Goal: Task Accomplishment & Management: Use online tool/utility

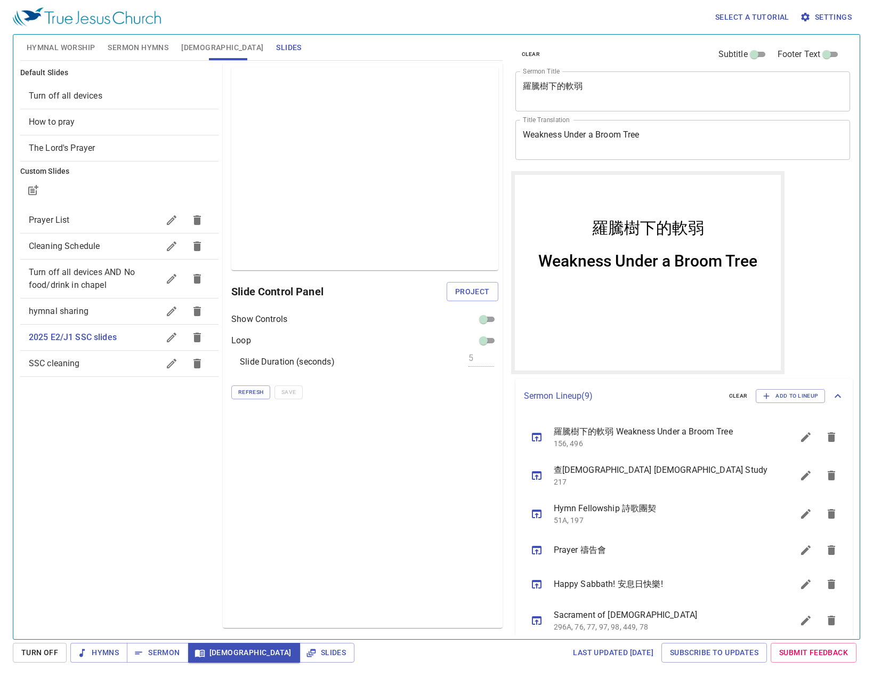
drag, startPoint x: 812, startPoint y: 251, endPoint x: 805, endPoint y: 251, distance: 7.5
click at [812, 251] on div "clear Subtitle Footer Text Sermon Title 羅騰樹下的軟弱 x Sermon Title Title Translatio…" at bounding box center [682, 332] width 351 height 604
click at [67, 368] on span "SSC cleaning" at bounding box center [94, 363] width 130 height 13
click at [479, 279] on div "Slide Control Panel Project" at bounding box center [364, 292] width 266 height 26
click at [477, 306] on div "Preview Only Slide Control Panel Project Show Controls Loop Slide Duration (sec…" at bounding box center [362, 345] width 279 height 565
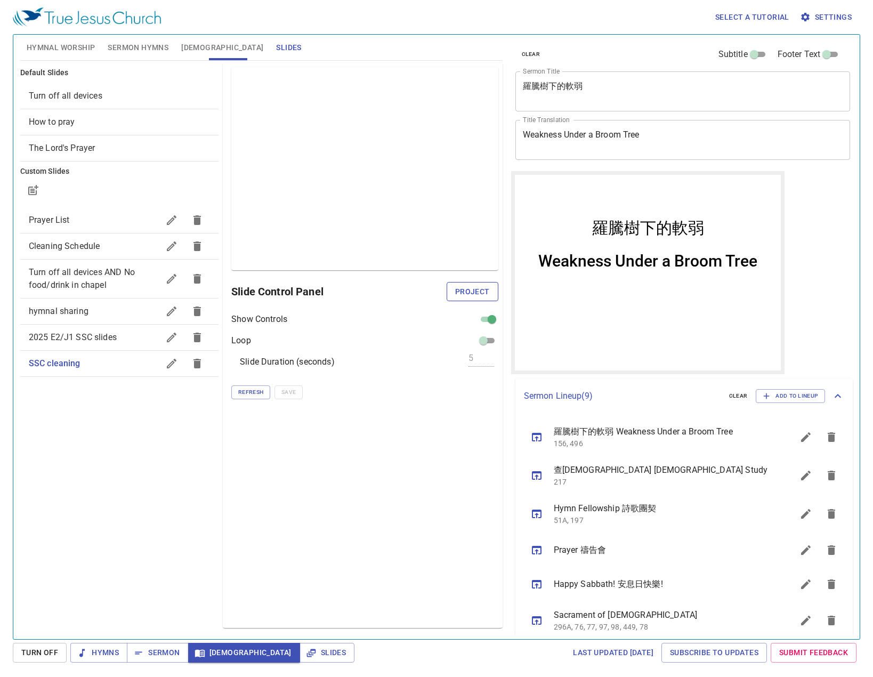
click at [482, 291] on span "Project" at bounding box center [472, 291] width 35 height 13
click at [240, 395] on span "Refresh" at bounding box center [250, 392] width 25 height 10
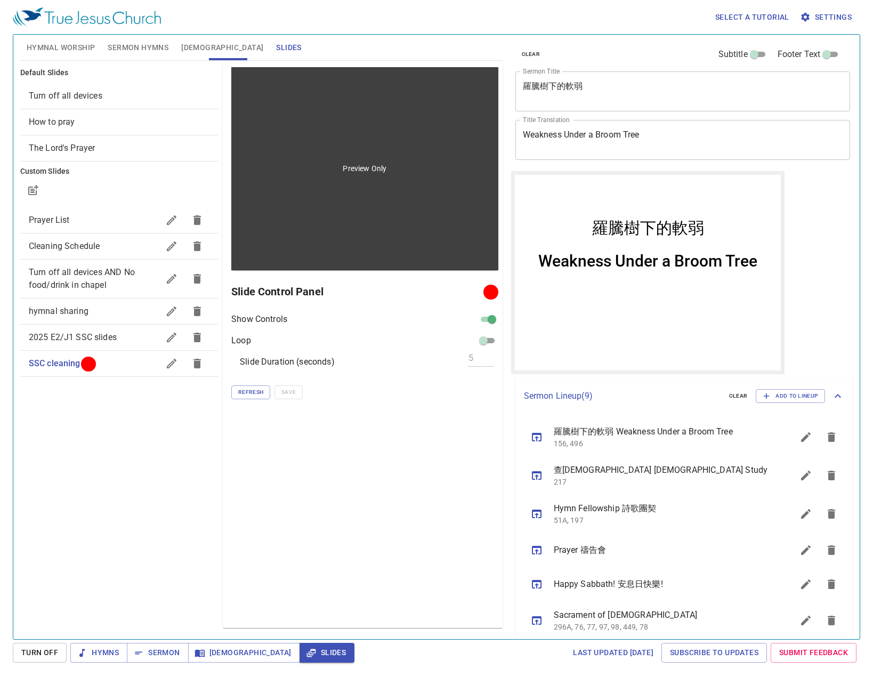
click at [361, 192] on div "Preview Only" at bounding box center [364, 168] width 266 height 203
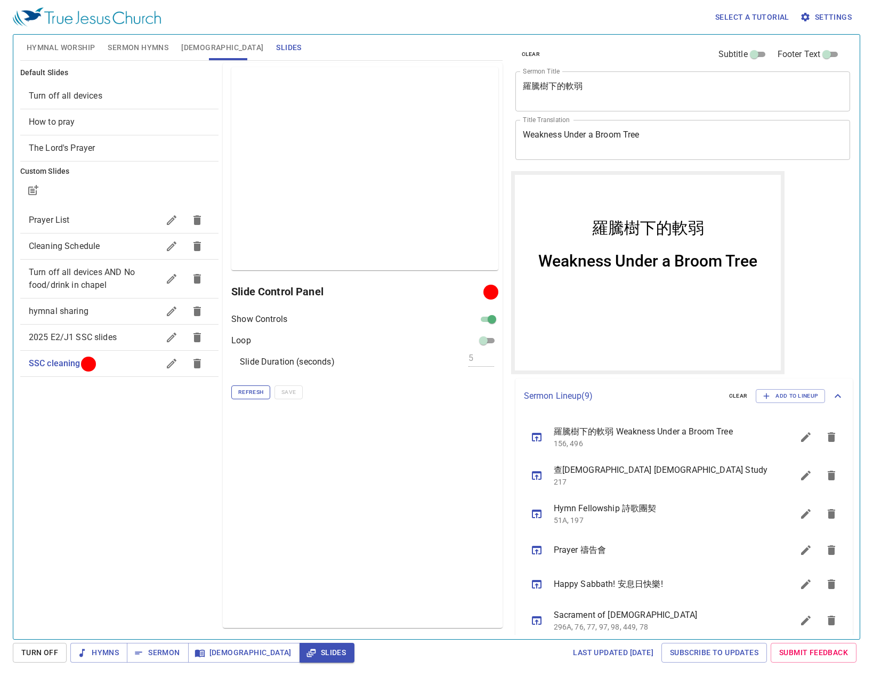
click at [251, 395] on span "Refresh" at bounding box center [250, 392] width 25 height 10
click at [75, 337] on span "2025 E2/J1 SSC slides" at bounding box center [73, 337] width 88 height 10
click at [80, 380] on ul "Prayer List Cleaning Schedule Turn off all devices AND No food/drink in chapel …" at bounding box center [119, 292] width 198 height 178
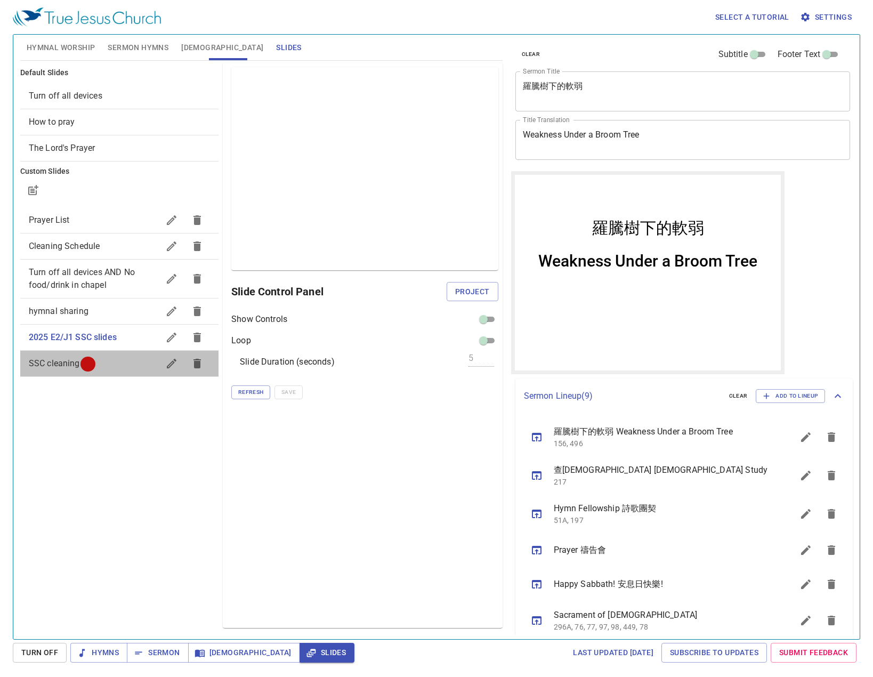
click at [120, 365] on span "SSC cleaning" at bounding box center [94, 363] width 130 height 13
checkbox input "true"
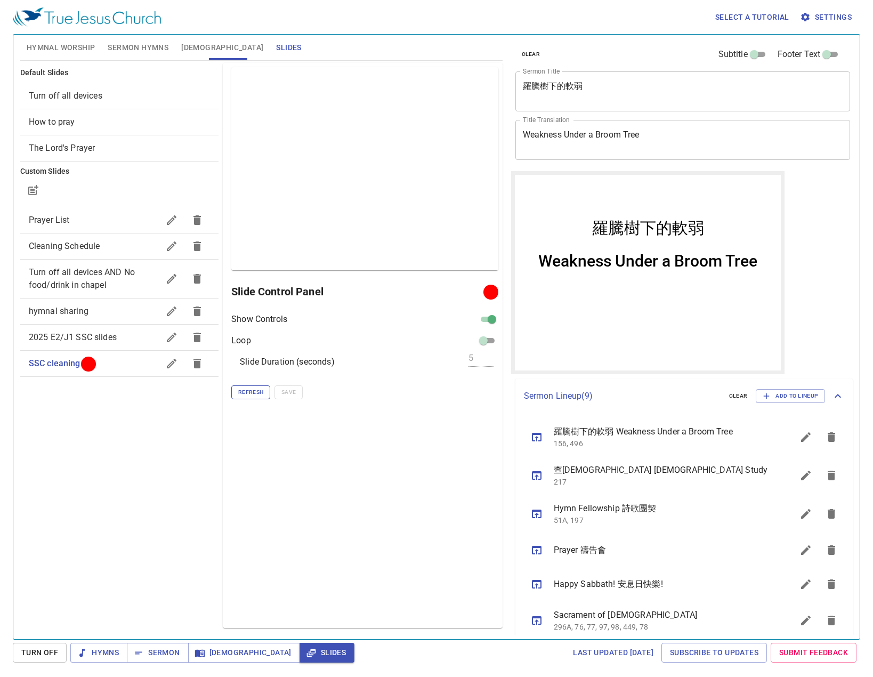
click at [242, 397] on button "Refresh" at bounding box center [250, 392] width 39 height 14
click at [242, 397] on span "Refresh" at bounding box center [250, 392] width 25 height 10
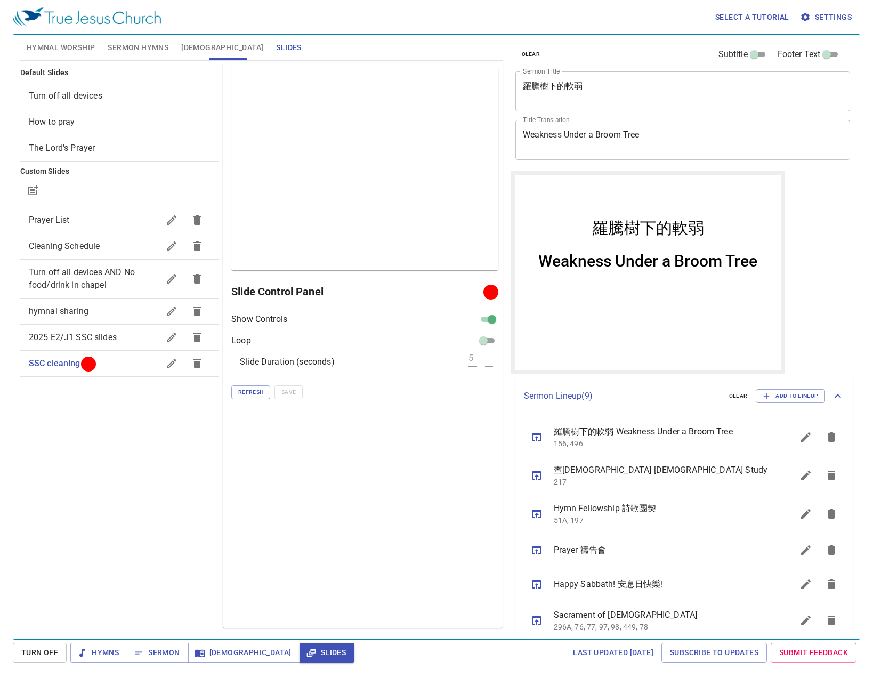
click at [496, 473] on div "Preview Only Slide Control Panel Show Controls Loop Slide Duration (seconds) 5 …" at bounding box center [362, 345] width 279 height 565
click at [357, 458] on div "Preview Only Slide Control Panel Show Controls Loop Slide Duration (seconds) 5 …" at bounding box center [362, 345] width 279 height 565
click at [216, 649] on span "[DEMOGRAPHIC_DATA]" at bounding box center [244, 652] width 95 height 13
click at [156, 653] on span "Sermon" at bounding box center [157, 652] width 44 height 13
click at [104, 648] on span "Hymns" at bounding box center [99, 652] width 40 height 13
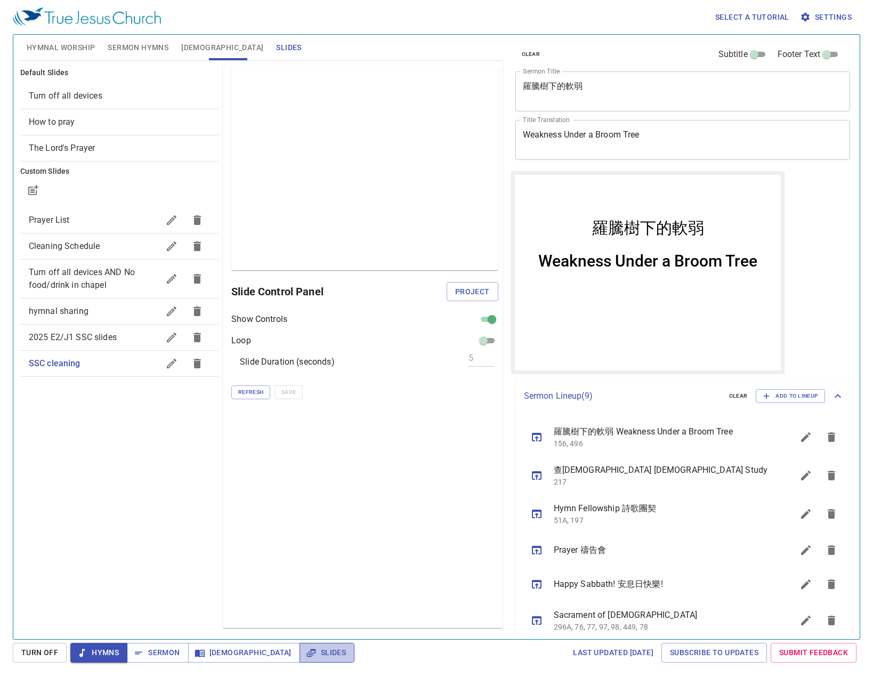
click at [306, 649] on icon "button" at bounding box center [310, 652] width 9 height 8
click at [201, 651] on icon "button" at bounding box center [199, 652] width 11 height 11
click at [308, 657] on span "Slides" at bounding box center [327, 652] width 38 height 13
click at [491, 347] on div "Show Controls Loop Slide Duration (seconds) 5 Refresh Save" at bounding box center [364, 356] width 266 height 86
click at [486, 341] on input "checkbox" at bounding box center [483, 342] width 38 height 13
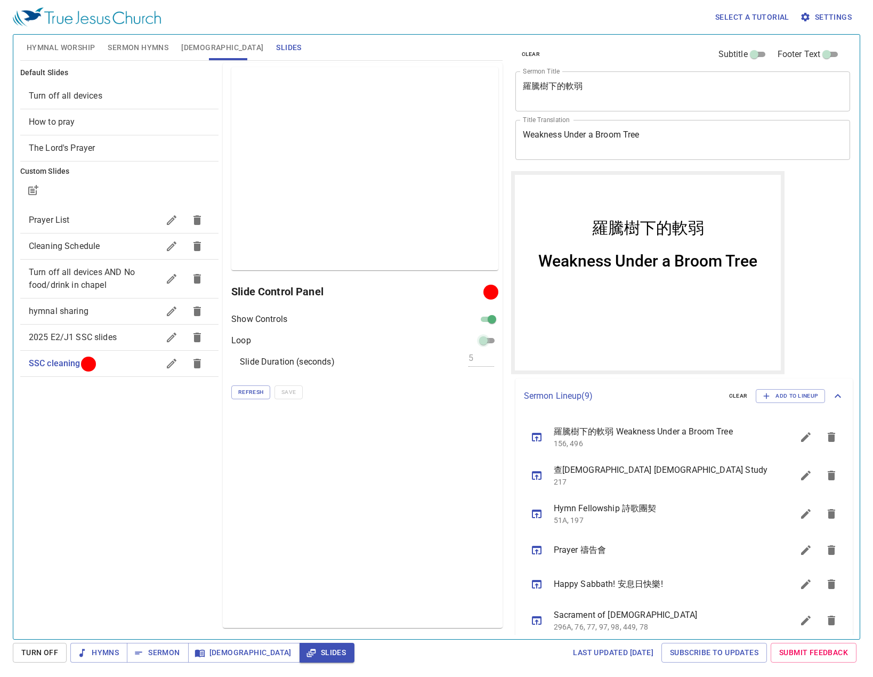
checkbox input "true"
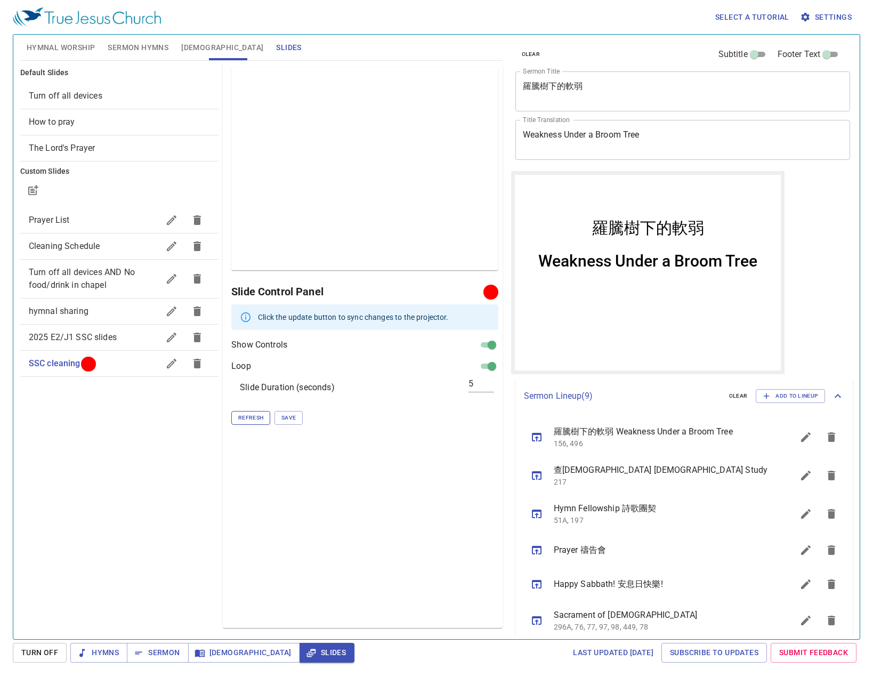
click at [244, 415] on span "Refresh" at bounding box center [250, 418] width 25 height 10
click at [292, 420] on span "Save" at bounding box center [288, 418] width 14 height 10
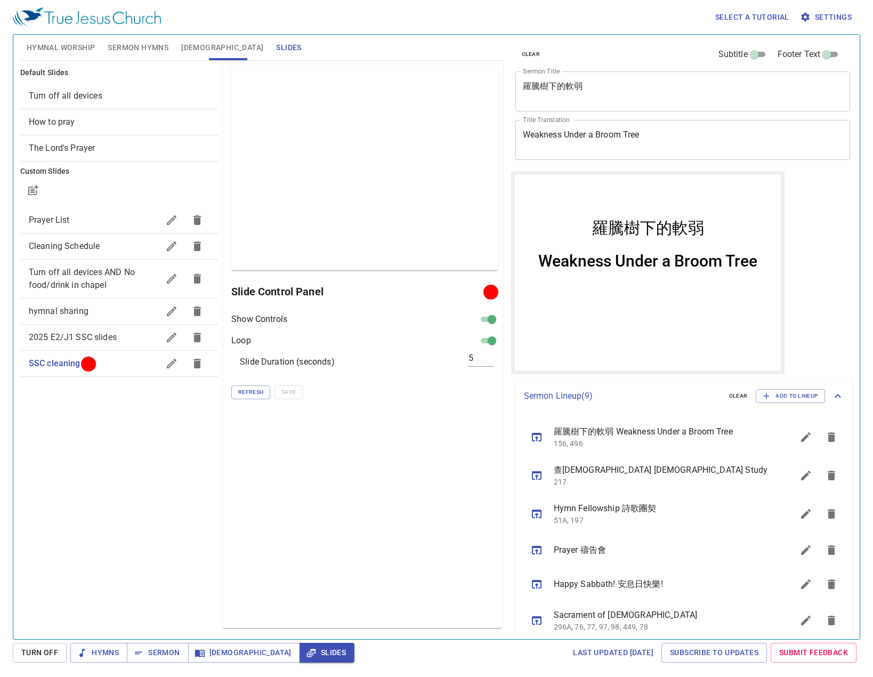
click at [480, 40] on div "Hymnal Worship Sermon Hymns [DEMOGRAPHIC_DATA] Slides" at bounding box center [261, 48] width 482 height 26
click at [266, 641] on div "Select a tutorial Settings Hymnal Worship Sermon Hymns [DEMOGRAPHIC_DATA] Slide…" at bounding box center [436, 338] width 873 height 677
click at [299, 661] on button "Slides" at bounding box center [326, 652] width 55 height 20
click at [483, 313] on span at bounding box center [487, 319] width 21 height 13
click at [486, 317] on input "checkbox" at bounding box center [492, 321] width 38 height 13
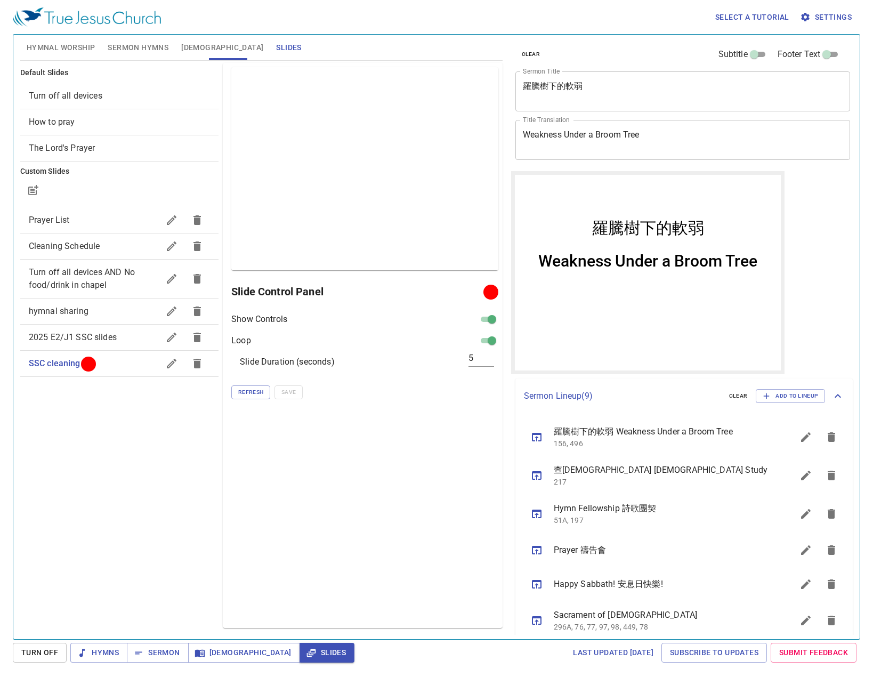
checkbox input "false"
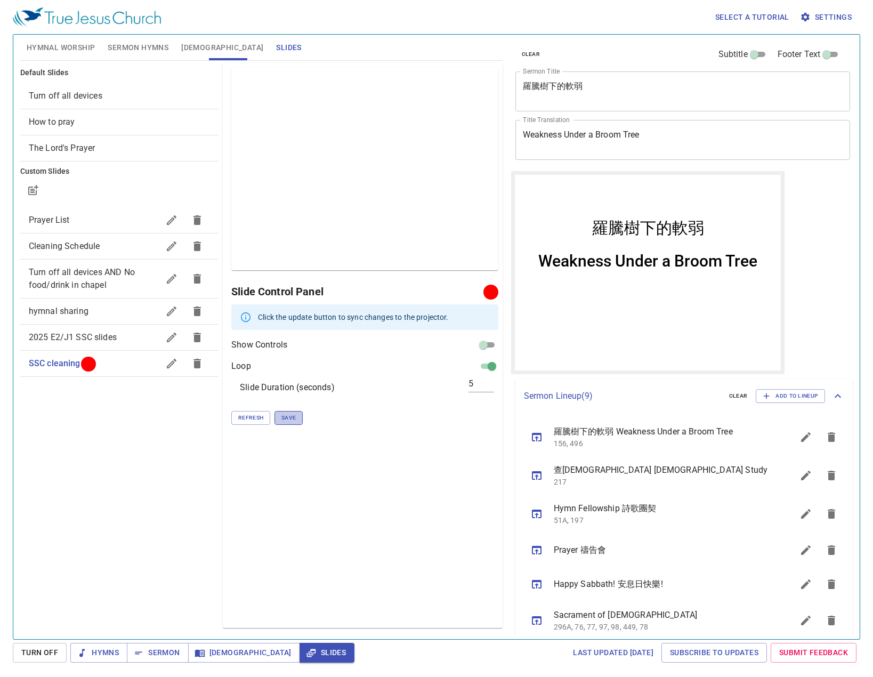
click at [279, 412] on button "Save" at bounding box center [288, 418] width 28 height 14
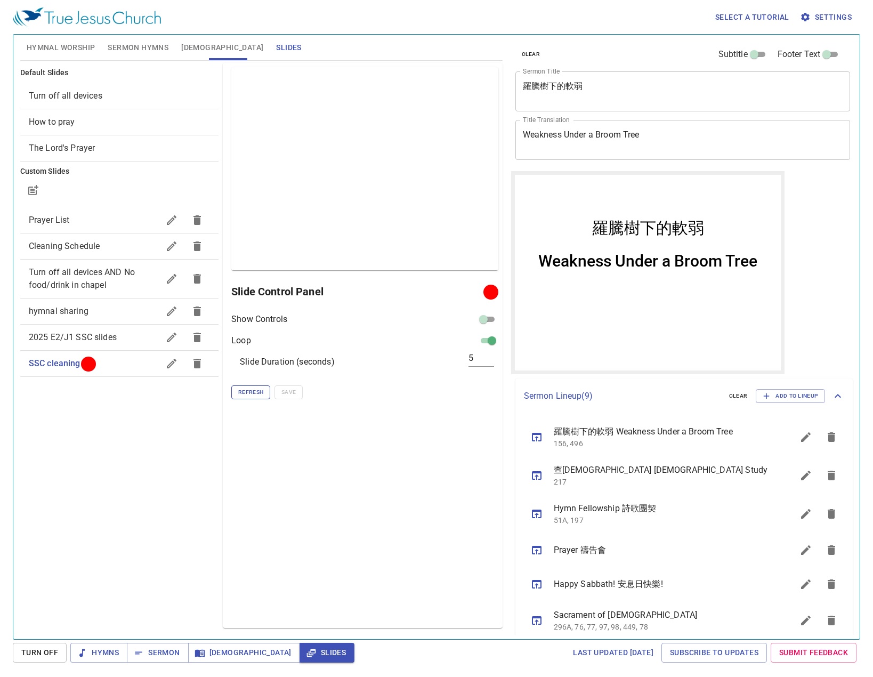
click at [251, 392] on span "Refresh" at bounding box center [250, 392] width 25 height 10
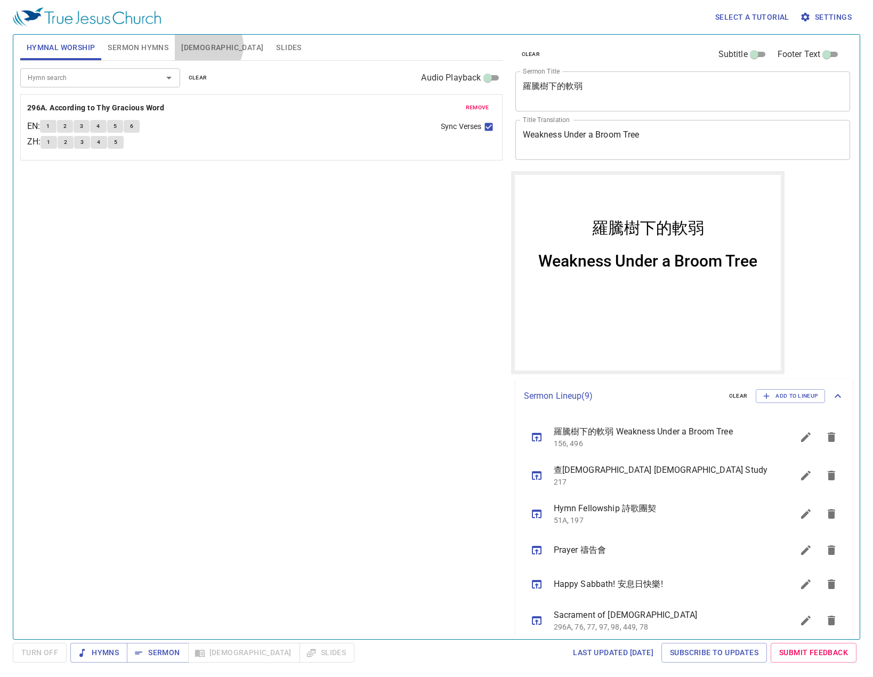
click at [208, 46] on button "[DEMOGRAPHIC_DATA]" at bounding box center [222, 48] width 95 height 26
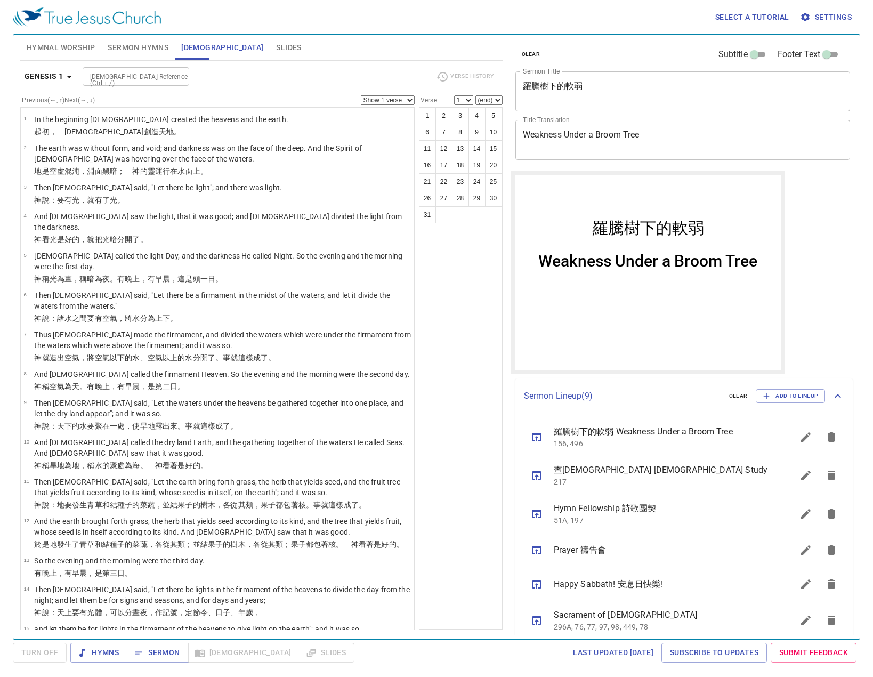
click at [276, 46] on span "Slides" at bounding box center [288, 47] width 25 height 13
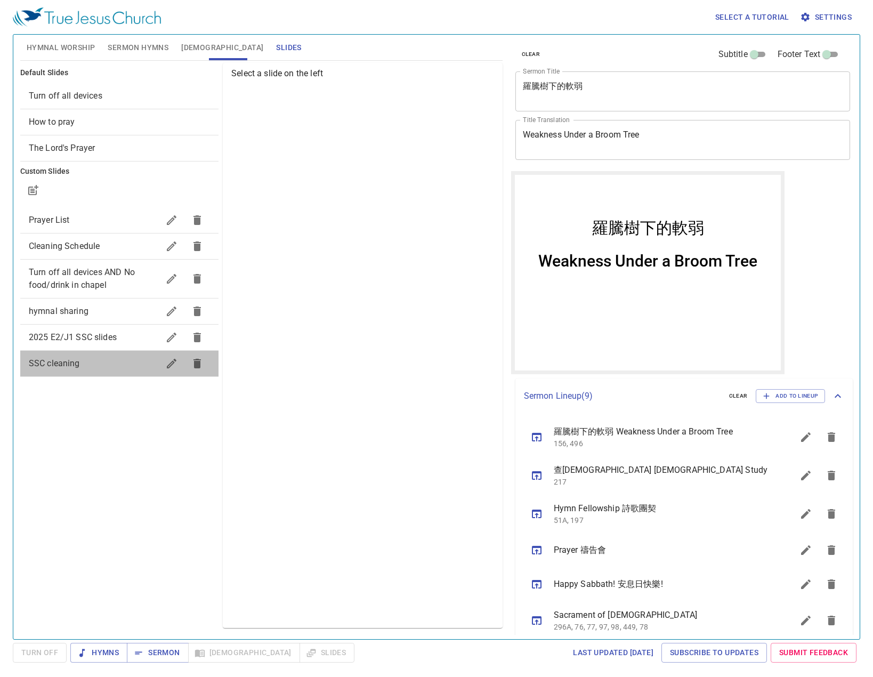
click at [100, 360] on span "SSC cleaning" at bounding box center [94, 363] width 130 height 13
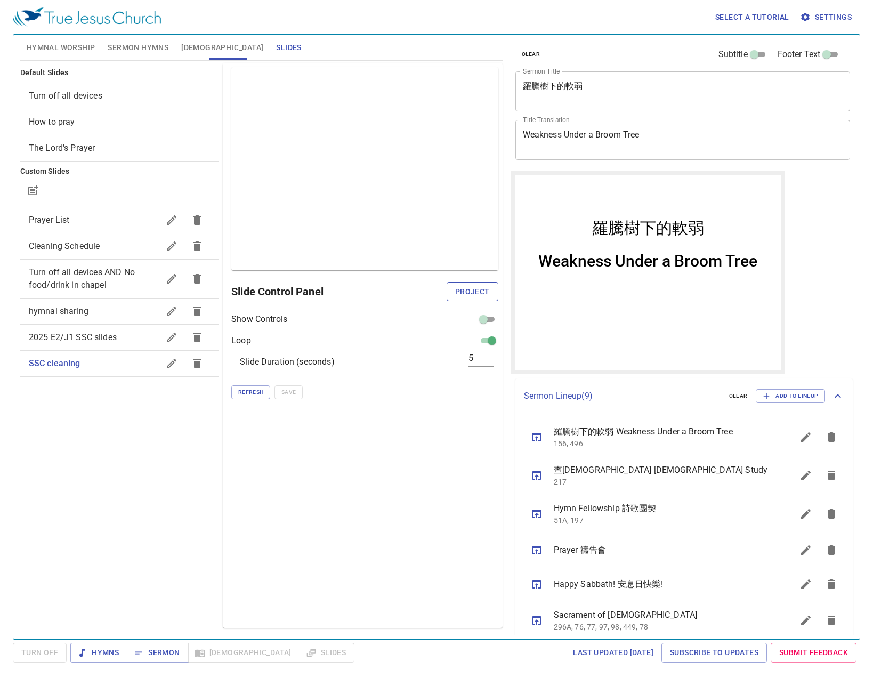
click at [461, 283] on button "Project" at bounding box center [472, 292] width 52 height 20
click at [483, 363] on input "5" at bounding box center [481, 358] width 26 height 15
click at [251, 393] on span "Refresh" at bounding box center [250, 392] width 25 height 10
click at [484, 360] on input "10" at bounding box center [481, 358] width 26 height 15
type input "15"
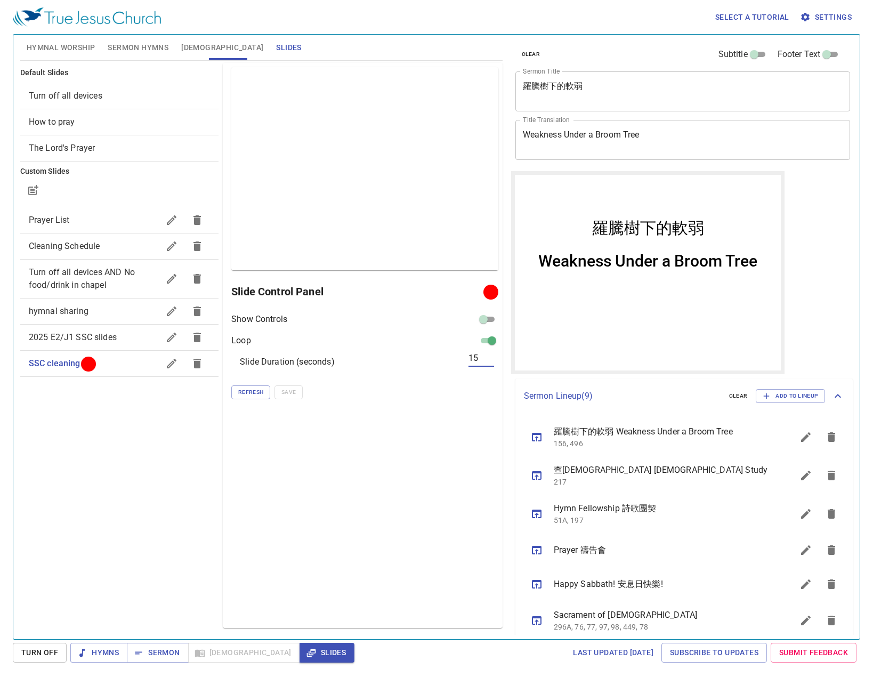
click at [295, 533] on div "Preview Only Slide Control Panel Show Controls Loop Slide Duration (seconds) 15…" at bounding box center [362, 345] width 279 height 565
click at [257, 389] on span "Refresh" at bounding box center [250, 392] width 25 height 10
